Goal: Check status: Check status

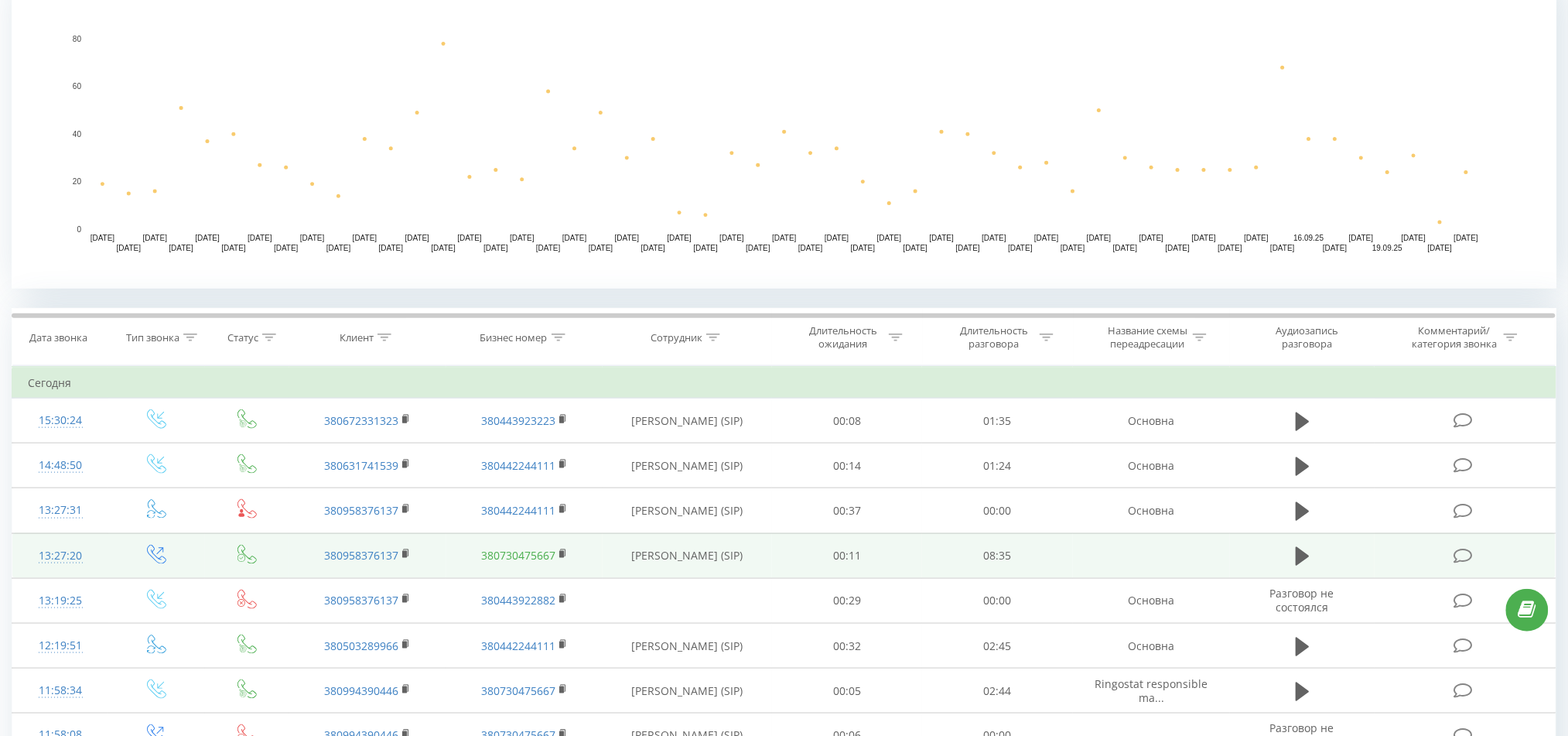
scroll to position [413, 0]
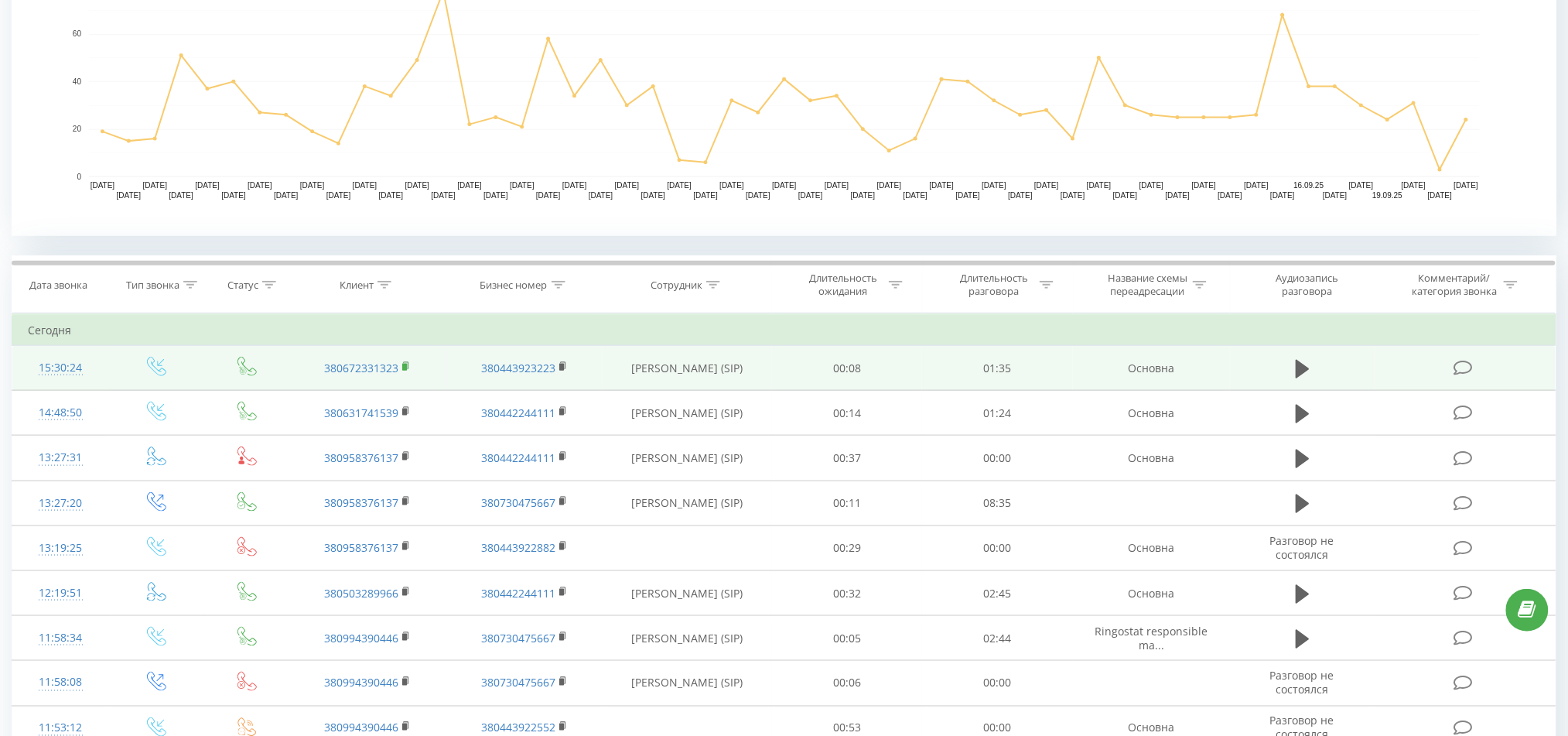
click at [406, 367] on rect at bounding box center [405, 367] width 5 height 7
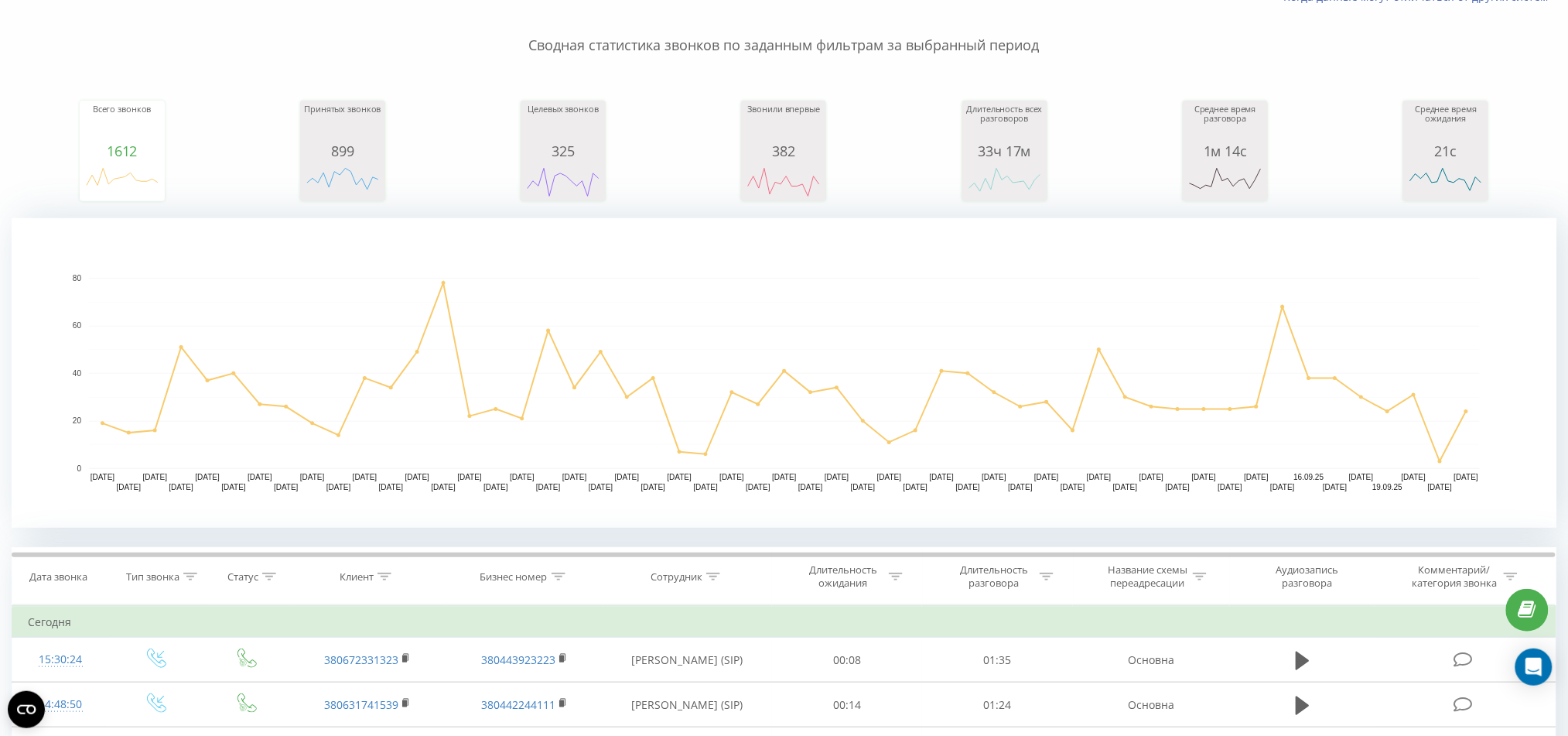
scroll to position [413, 0]
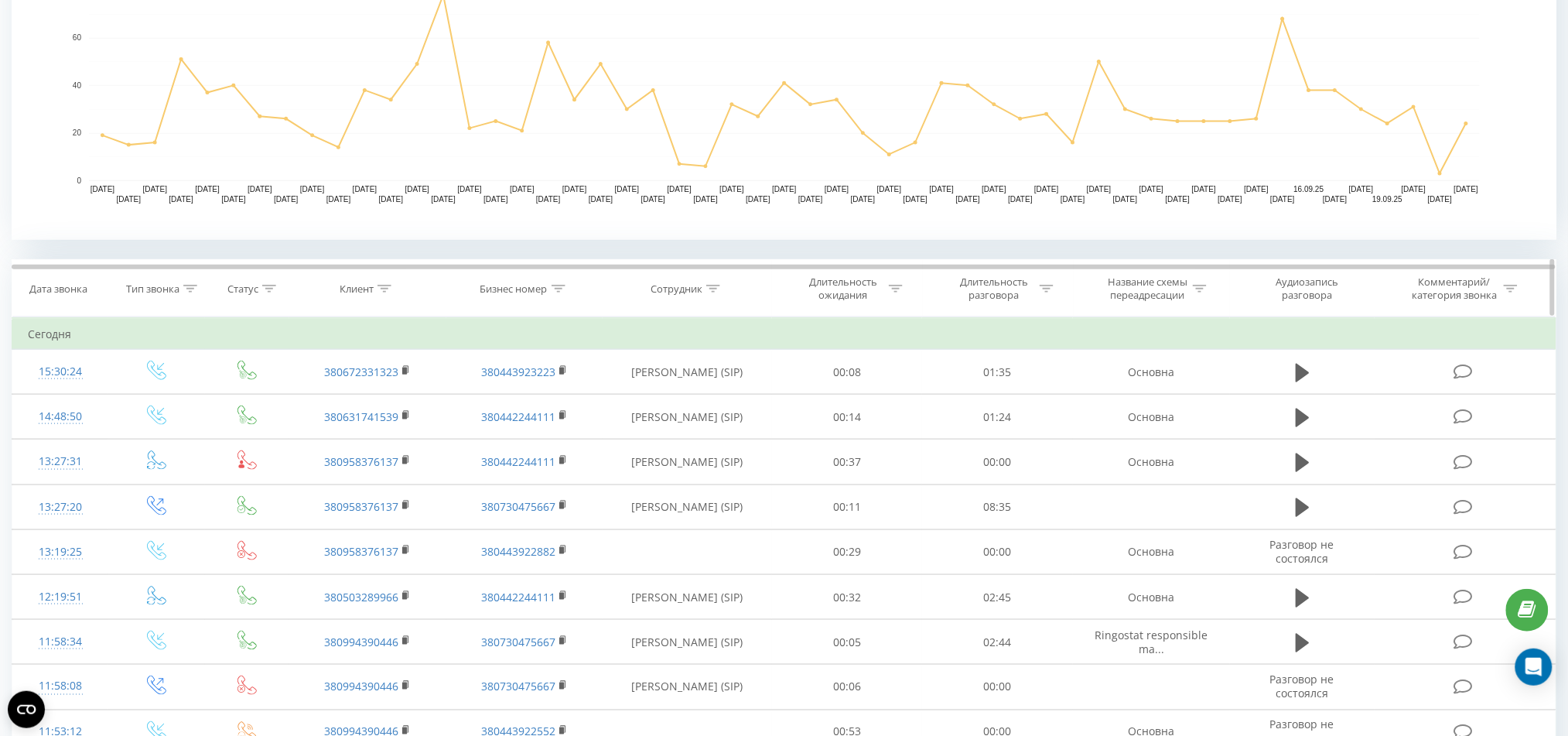
scroll to position [413, 0]
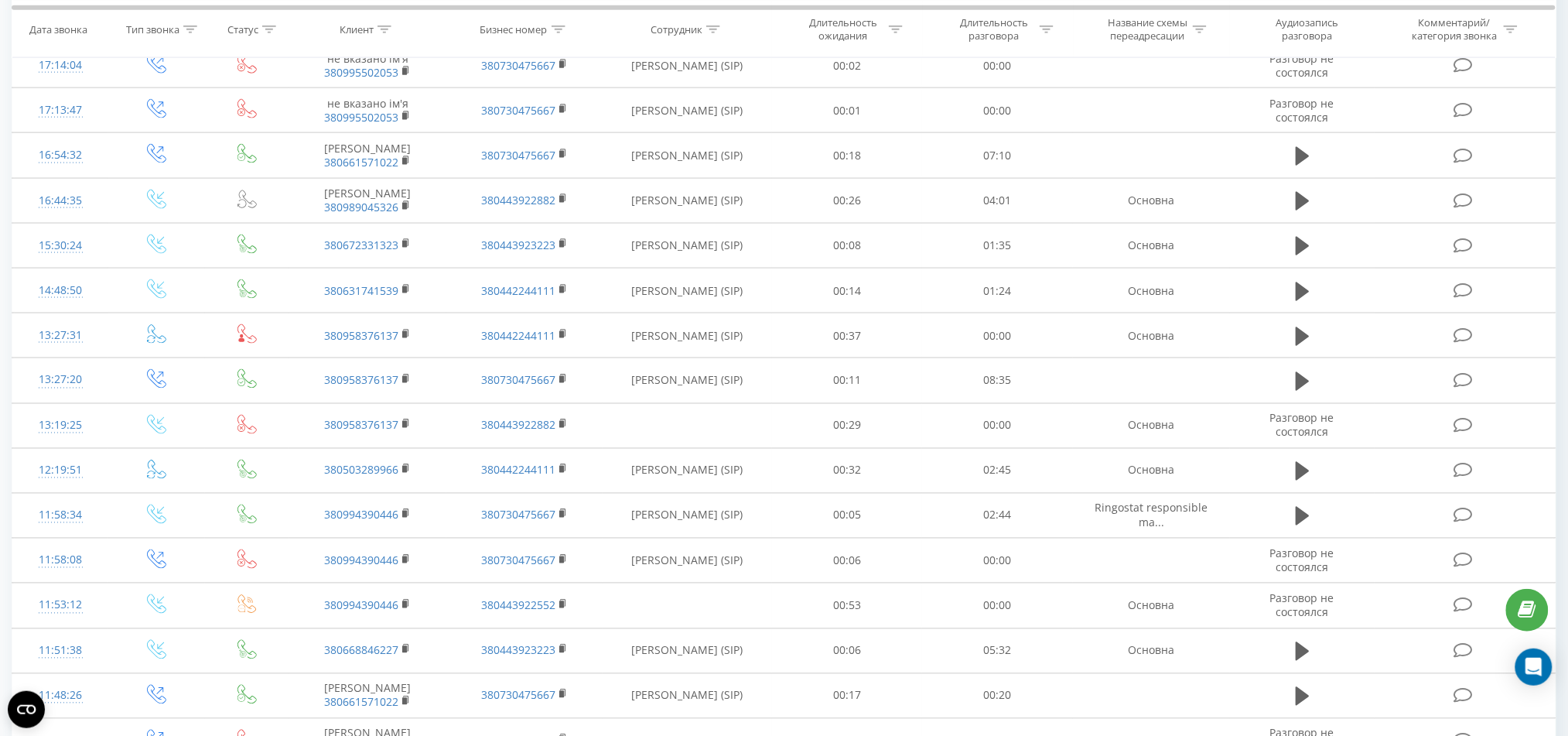
scroll to position [200, 0]
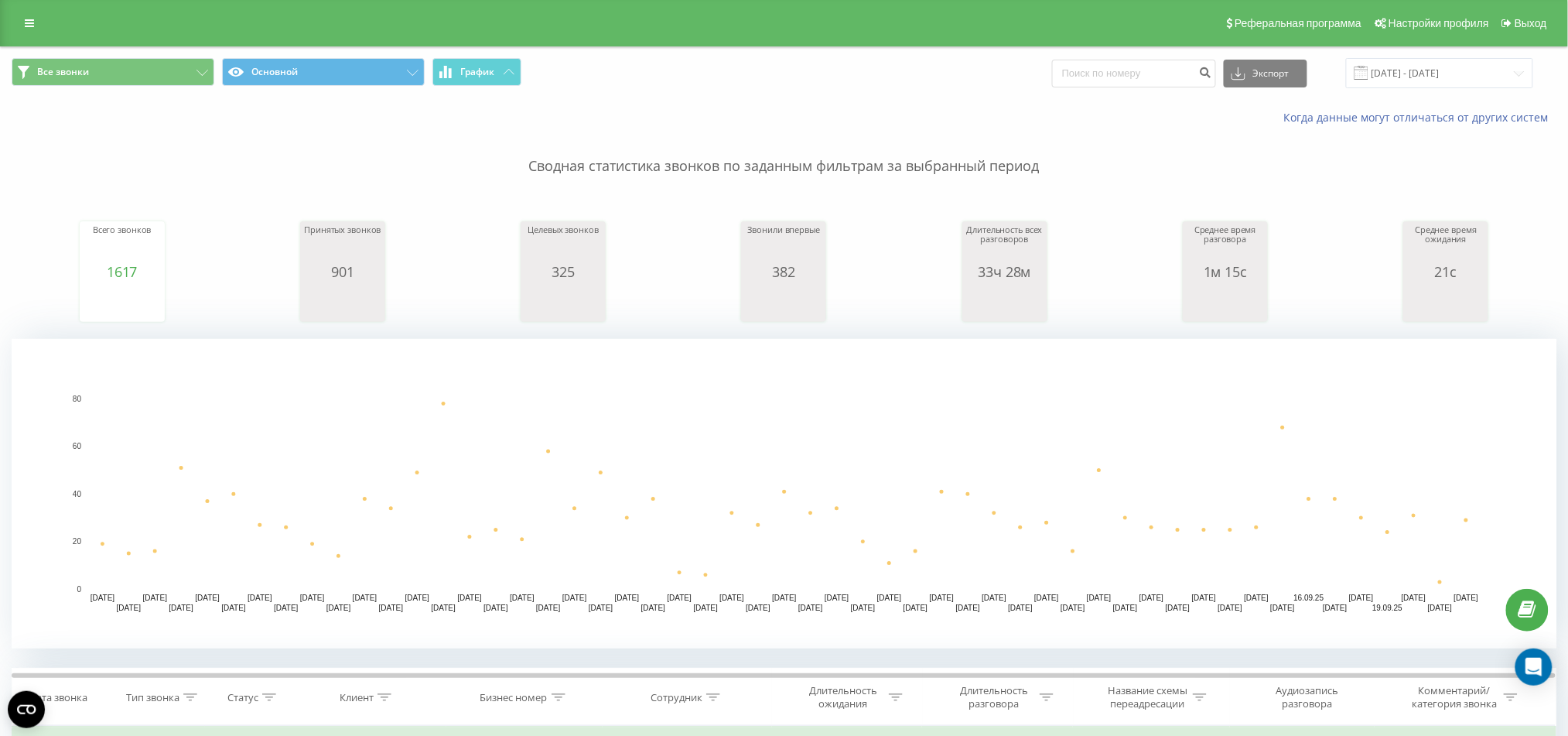
scroll to position [413, 0]
